Goal: Use online tool/utility: Utilize a website feature to perform a specific function

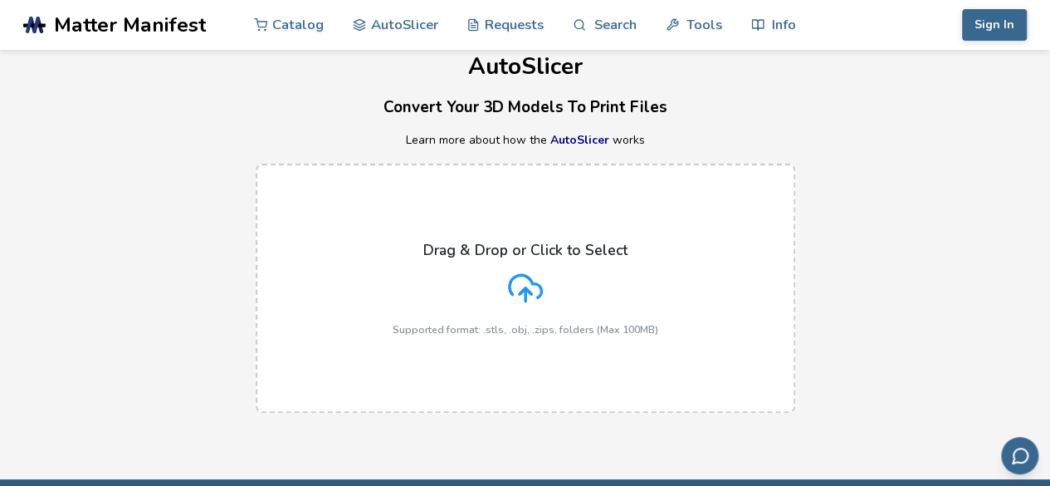
scroll to position [23, 0]
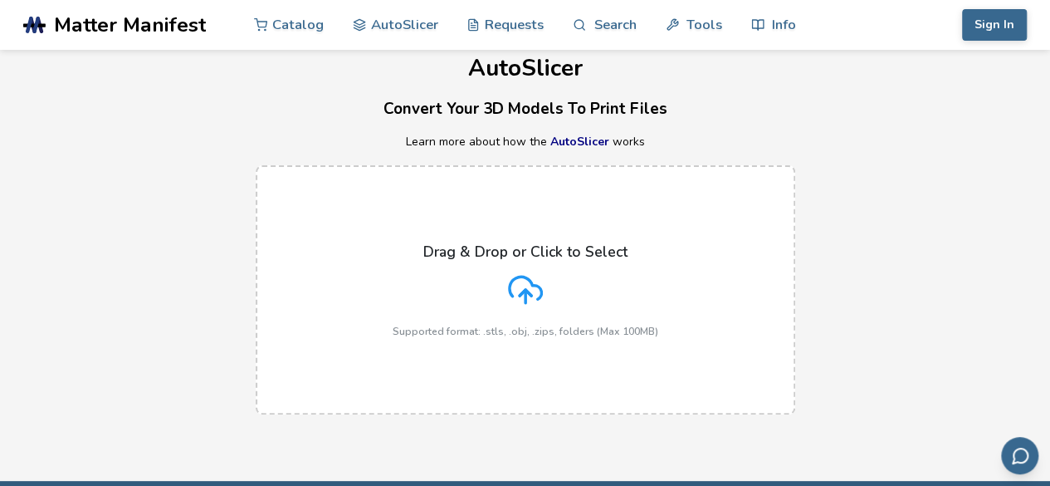
click at [508, 316] on div "Drag & Drop or Click to Select Supported format: .stls, .obj, .zips, folders (M…" at bounding box center [526, 290] width 266 height 94
click at [0, 0] on input "Drag & Drop or Click to Select Supported format: .stls, .obj, .zips, folders (M…" at bounding box center [0, 0] width 0 height 0
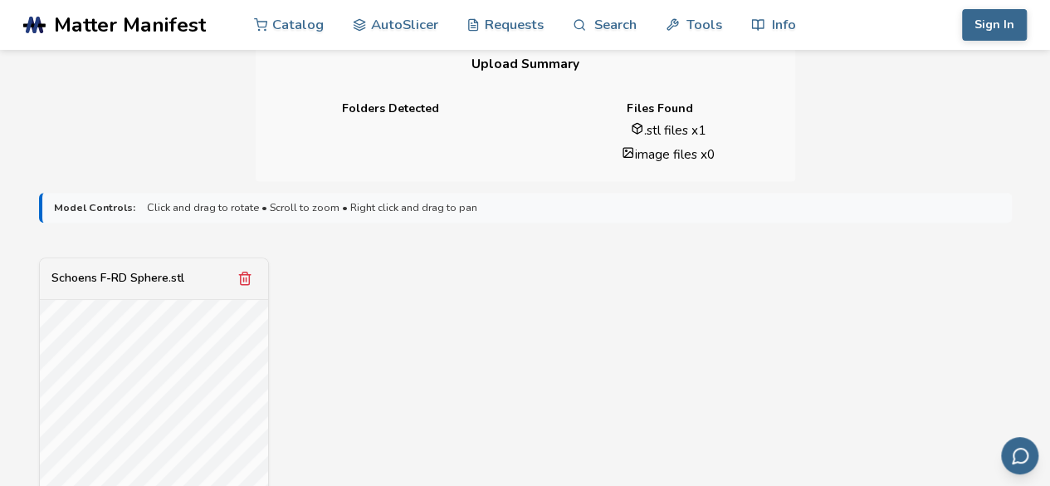
scroll to position [658, 0]
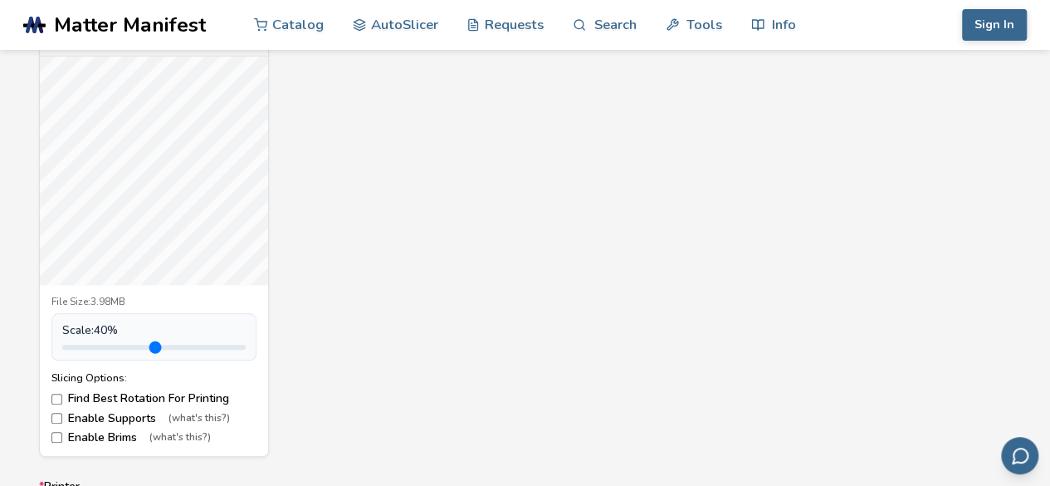
drag, startPoint x: 100, startPoint y: 347, endPoint x: 78, endPoint y: 311, distance: 42.1
type input "***"
click at [78, 344] on input "range" at bounding box center [153, 346] width 183 height 5
click at [63, 414] on label "Enable Supports (what's this?)" at bounding box center [153, 418] width 205 height 13
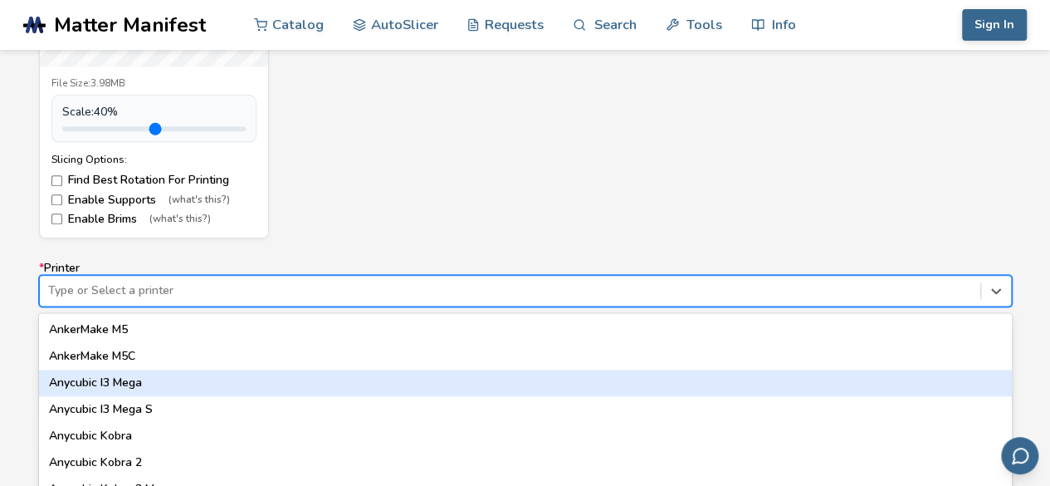
scroll to position [958, 0]
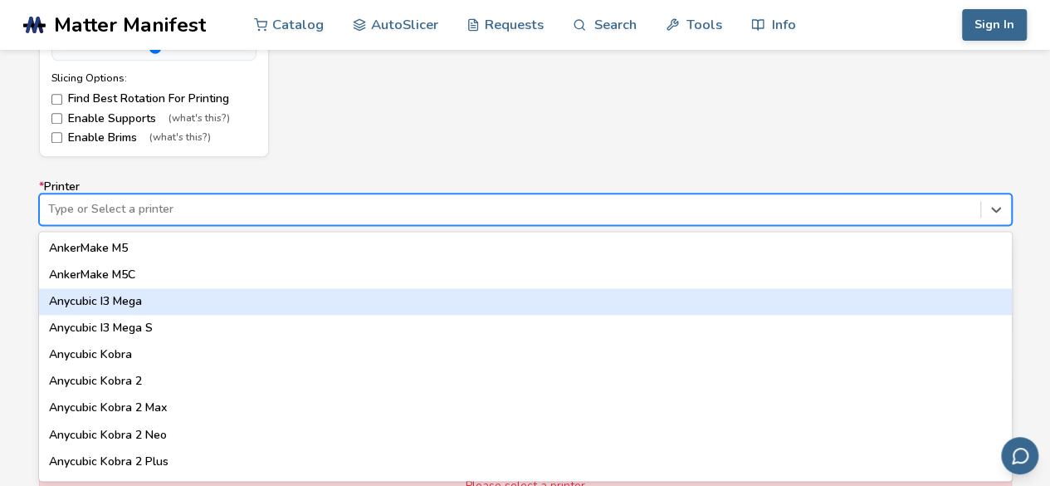
click at [216, 225] on div "64 results available. Use Up and Down to choose options, press Enter to select …" at bounding box center [525, 209] width 973 height 32
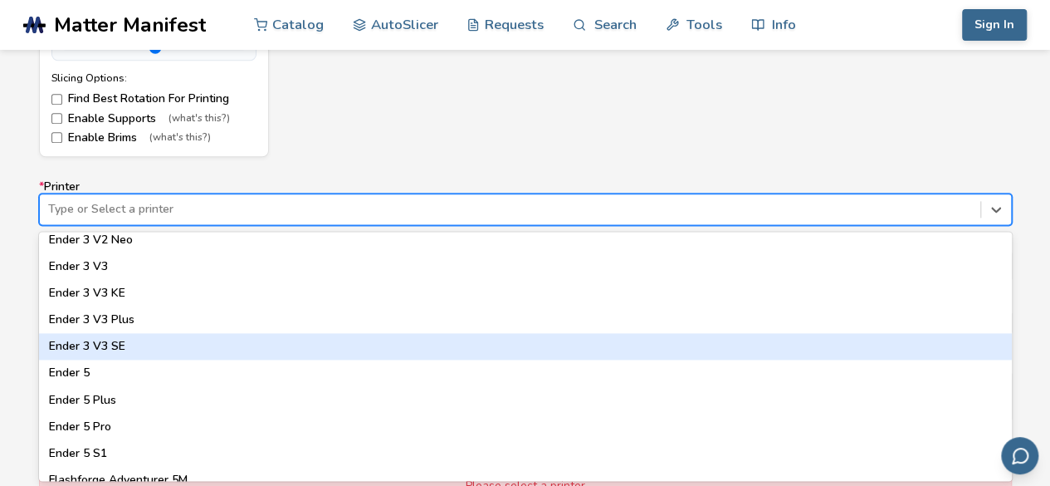
scroll to position [1169, 0]
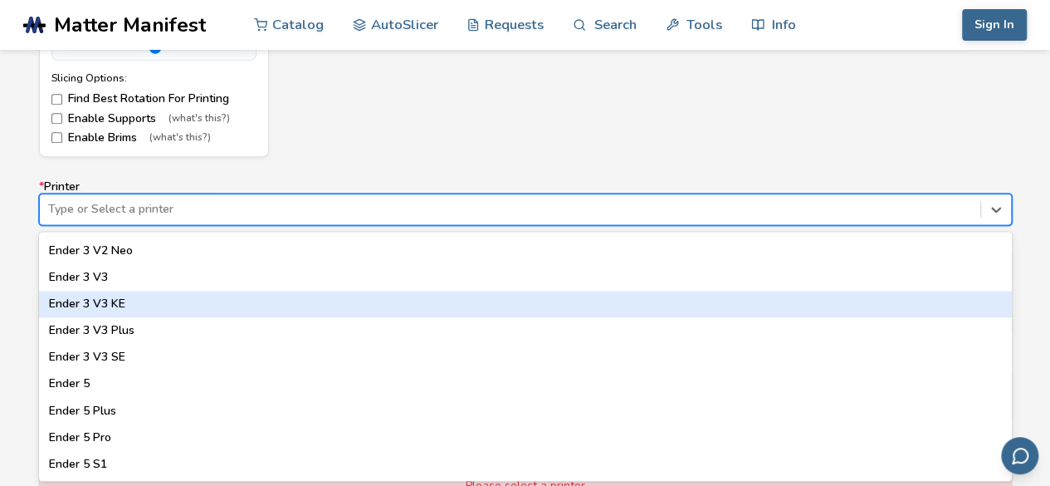
click at [170, 301] on div "Ender 3 V3 KE" at bounding box center [525, 303] width 973 height 27
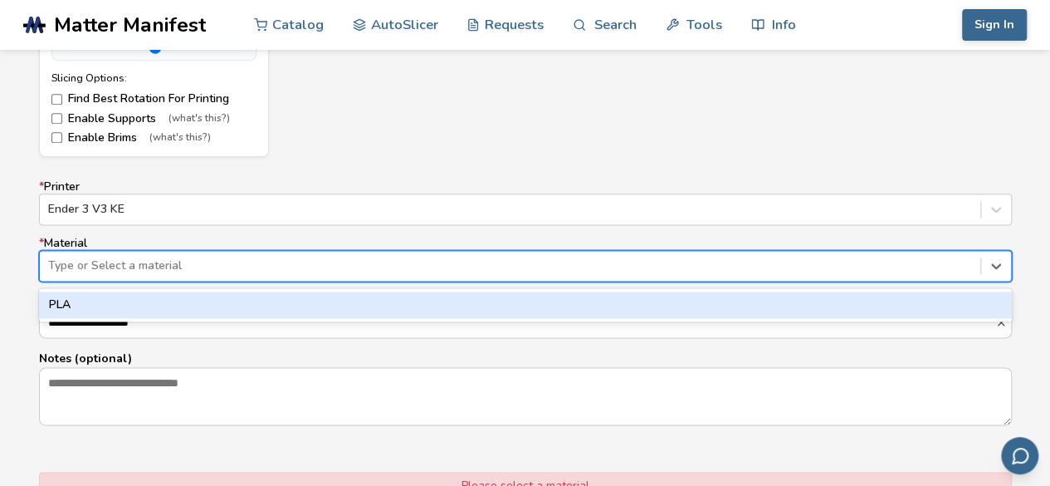
click at [156, 261] on div at bounding box center [510, 265] width 924 height 17
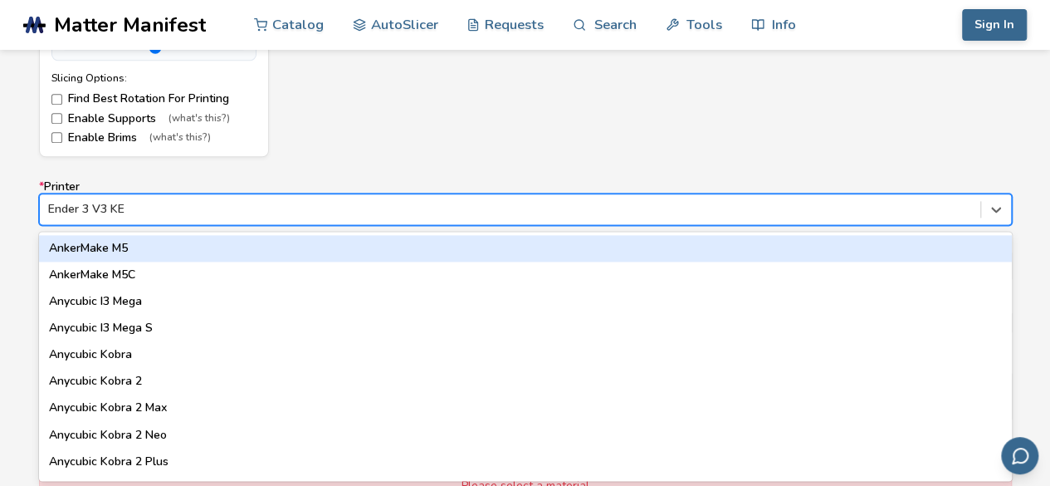
click at [175, 198] on div "Ender 3 V3 KE" at bounding box center [510, 209] width 940 height 23
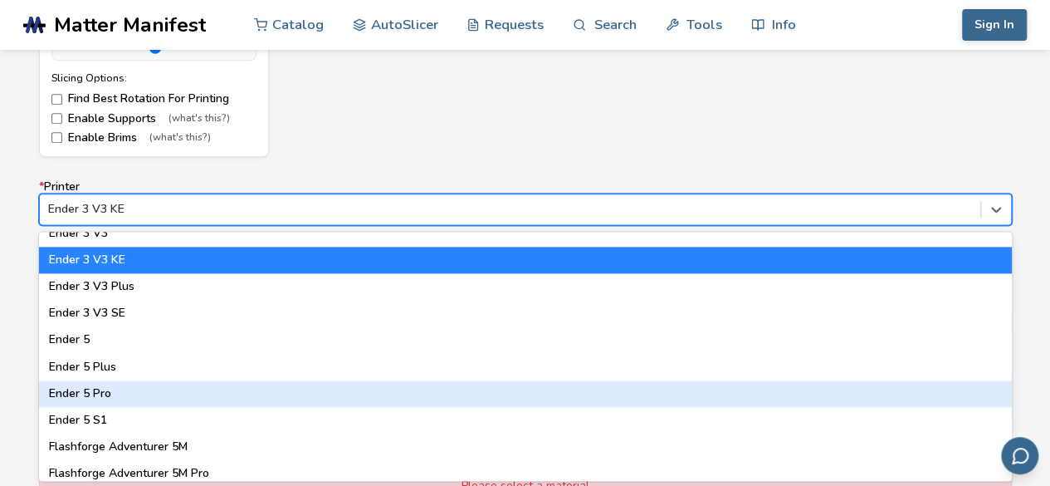
scroll to position [1394, 0]
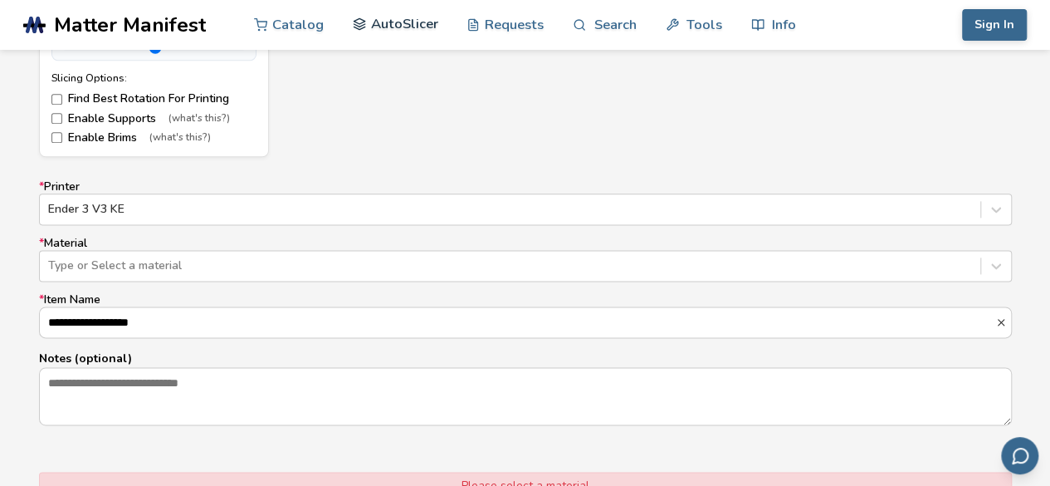
click at [408, 22] on link "AutoSlicer" at bounding box center [395, 24] width 85 height 50
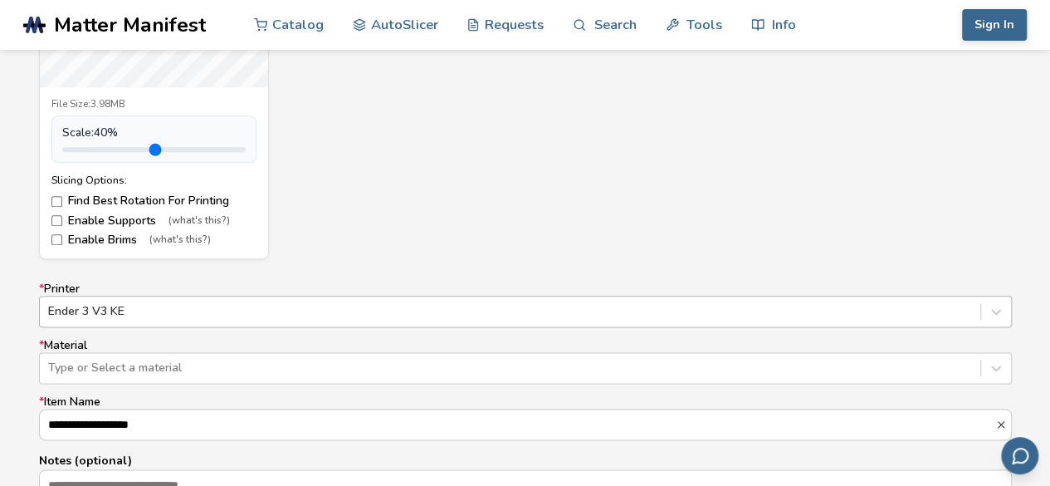
scroll to position [958, 0]
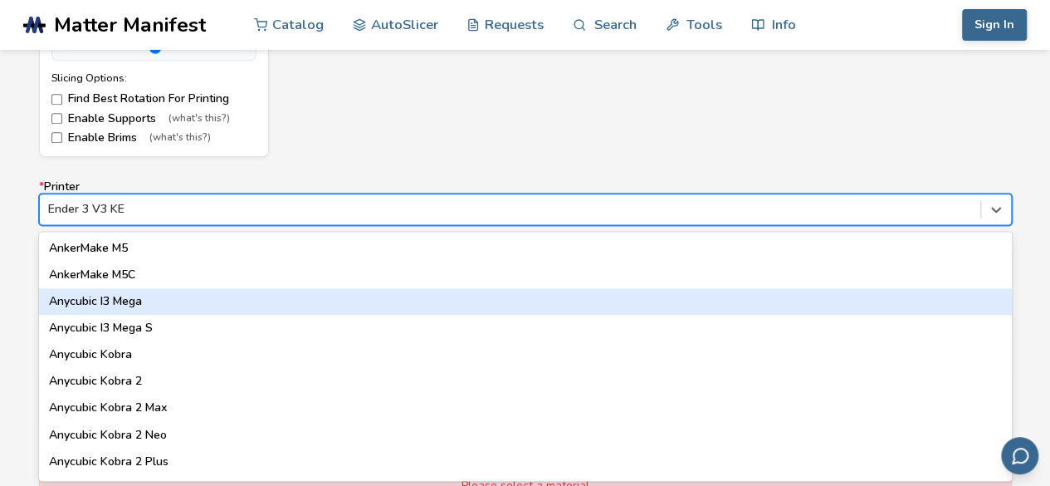
click at [139, 225] on div "64 results available. Use Up and Down to choose options, press Enter to select …" at bounding box center [525, 209] width 973 height 32
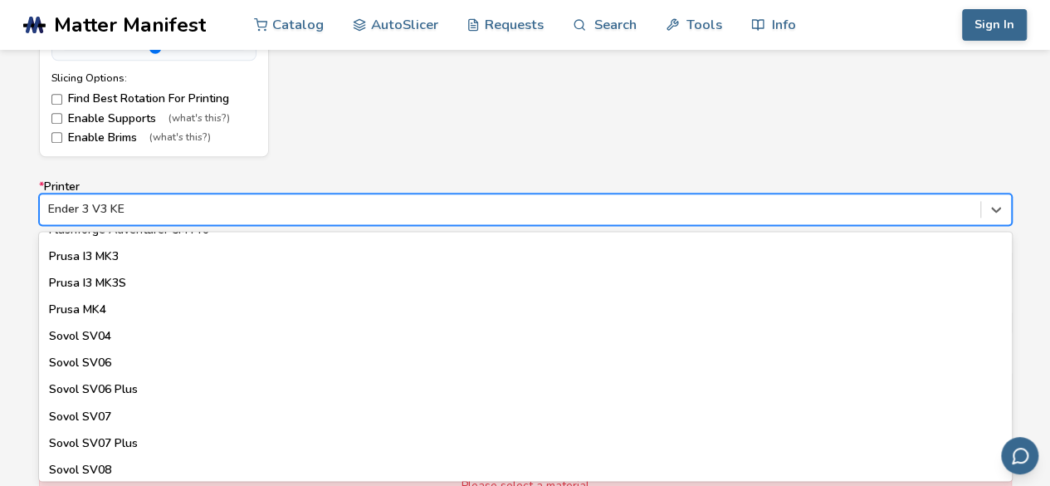
scroll to position [1462, 0]
